Goal: Task Accomplishment & Management: Manage account settings

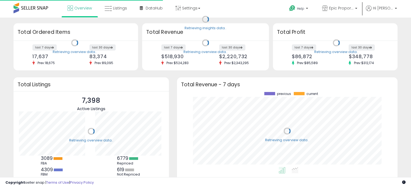
scroll to position [75, 210]
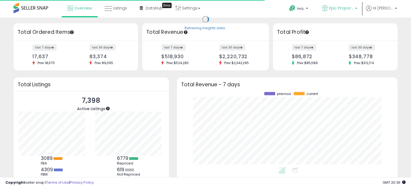
click at [339, 10] on span "Epic Proportions" at bounding box center [341, 7] width 24 height 5
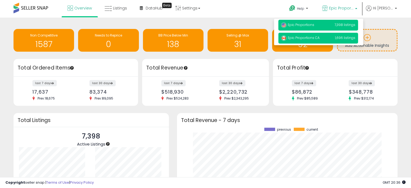
click at [309, 38] on span "Epic Proportions CA" at bounding box center [300, 37] width 39 height 5
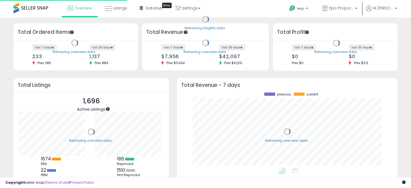
scroll to position [75, 210]
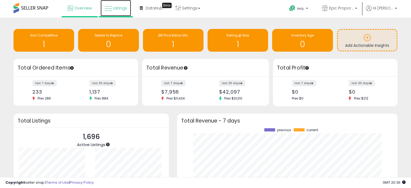
click at [114, 6] on span "Listings" at bounding box center [120, 7] width 14 height 5
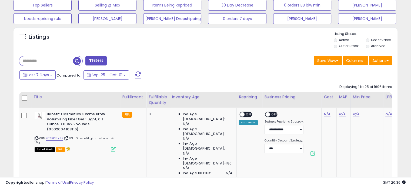
scroll to position [180, 0]
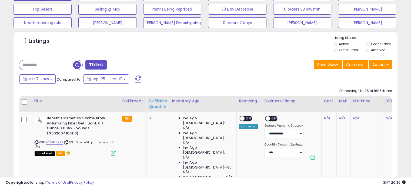
click at [150, 110] on th "Fulfillable Quantity" at bounding box center [157, 104] width 23 height 16
click at [157, 105] on div "Fulfillable Quantity" at bounding box center [158, 103] width 19 height 11
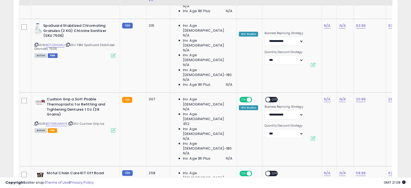
scroll to position [405, 0]
